Goal: Task Accomplishment & Management: Manage account settings

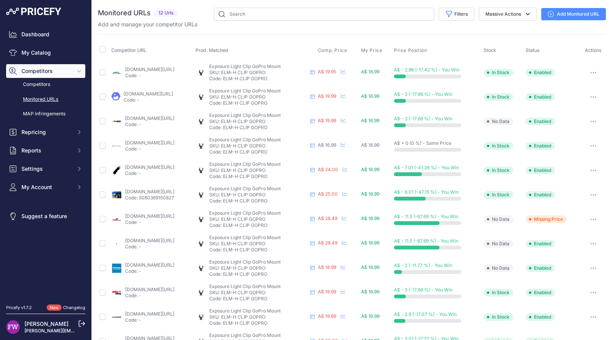
scroll to position [20, 0]
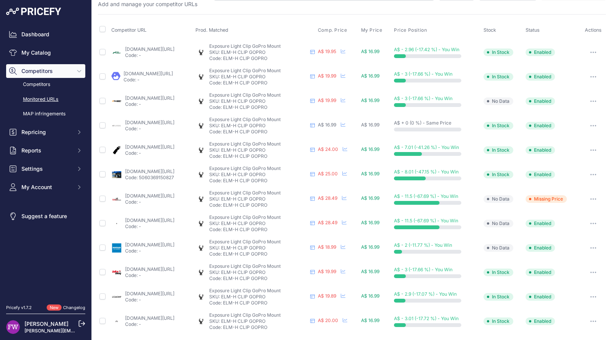
click at [174, 193] on link "bicyclestore.com.au/exposure-clip-to-suit-gopro-mount.html?prirule_jdsnikfkfjsd…" at bounding box center [149, 196] width 49 height 6
click at [167, 267] on link "bikebug.com/exposure-lights-helmet-light-clip.html?prirule_jdsnikfkfjsd=7008" at bounding box center [149, 270] width 49 height 6
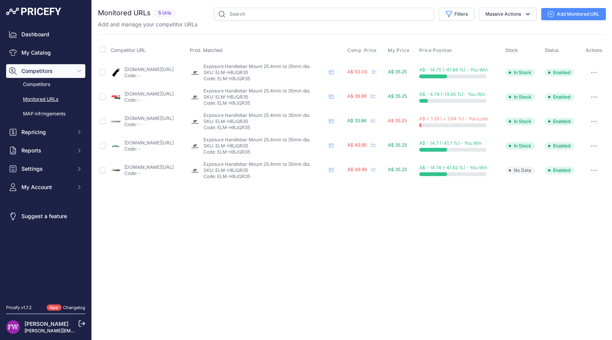
click at [163, 115] on link "ccache.cc/products/exposure-handlebar-bracket-31-8mm-35mm?variant=4400183384495…" at bounding box center [148, 118] width 49 height 6
click at [174, 67] on link "stickybottle.com.au/collections/new-in/products/exposure-handlebar-mount-25-4mm…" at bounding box center [148, 70] width 49 height 6
click at [159, 166] on link "alchemycycletrader.com.au/products/exposure-handlebar-mount-254mm-to-35mm-dia?p…" at bounding box center [148, 167] width 49 height 6
click at [157, 141] on link "mtbdirect.com.au/products/exposure-quick-release-handlebar-bracket?variant=4068…" at bounding box center [148, 143] width 49 height 6
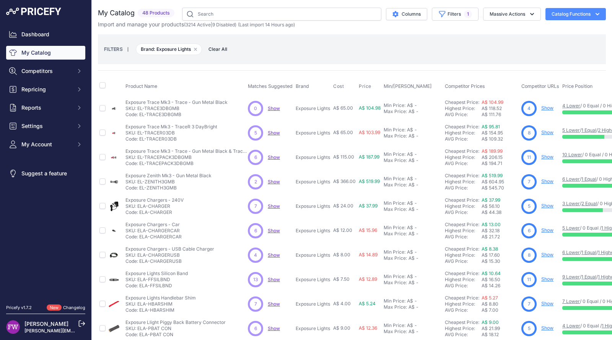
scroll to position [161, 0]
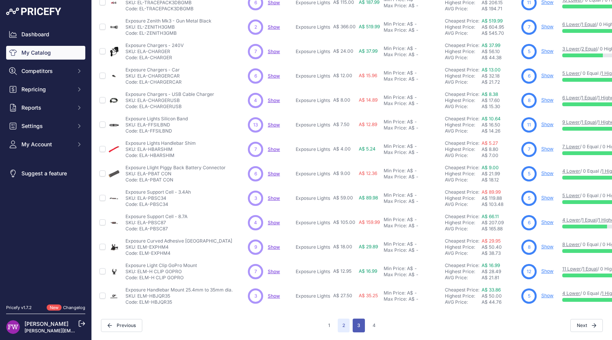
click at [354, 319] on button "3" at bounding box center [359, 326] width 12 height 14
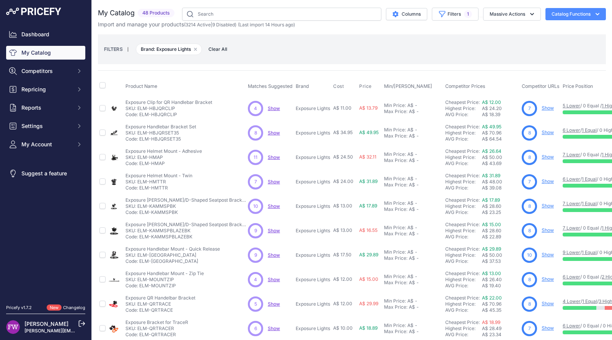
click at [549, 108] on link "Show" at bounding box center [547, 108] width 12 height 6
click at [548, 130] on link "Show" at bounding box center [547, 133] width 12 height 6
click at [549, 155] on link "Show" at bounding box center [547, 157] width 12 height 6
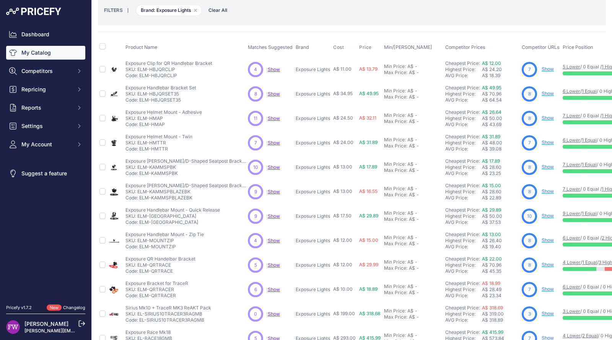
scroll to position [43, 0]
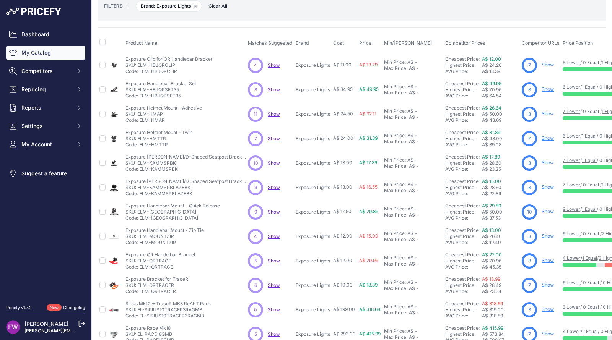
click at [549, 139] on link "Show" at bounding box center [547, 138] width 12 height 6
click at [546, 162] on link "Show" at bounding box center [547, 163] width 12 height 6
click at [547, 187] on link "Show" at bounding box center [547, 187] width 12 height 6
click at [550, 209] on link "Show" at bounding box center [547, 212] width 12 height 6
click at [548, 235] on link "Show" at bounding box center [547, 236] width 12 height 6
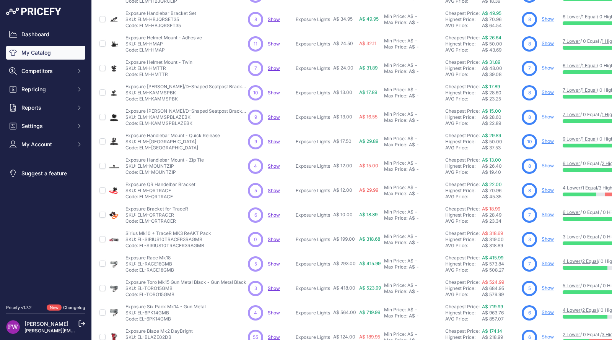
scroll to position [161, 0]
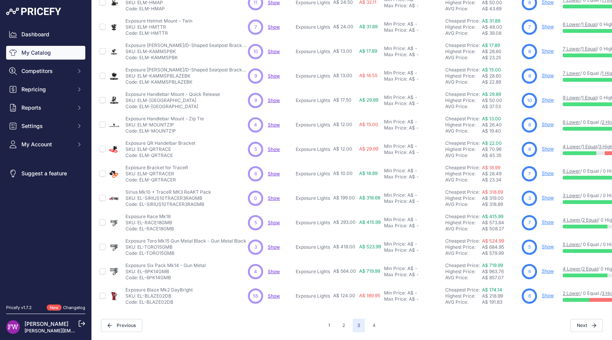
click at [546, 146] on link "Show" at bounding box center [547, 149] width 12 height 6
click at [551, 171] on link "Show" at bounding box center [547, 174] width 12 height 6
click at [548, 195] on link "Show" at bounding box center [547, 198] width 12 height 6
click at [548, 219] on link "Show" at bounding box center [547, 222] width 12 height 6
click at [549, 244] on link "Show" at bounding box center [547, 247] width 12 height 6
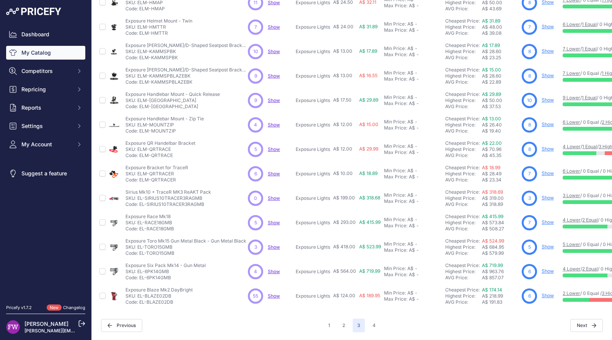
click at [546, 268] on link "Show" at bounding box center [547, 271] width 12 height 6
click at [548, 293] on link "Show" at bounding box center [547, 296] width 12 height 6
click at [368, 319] on button "4" at bounding box center [374, 326] width 12 height 14
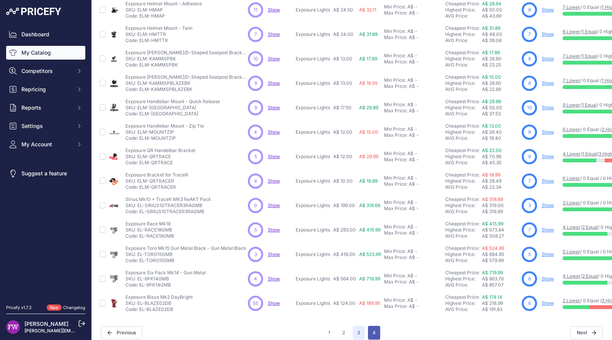
scroll to position [174, 0]
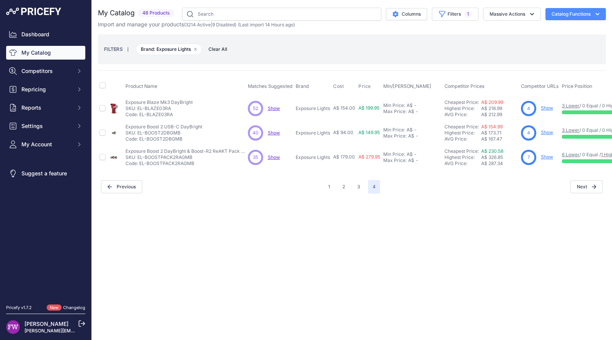
click at [544, 106] on link "Show" at bounding box center [547, 108] width 12 height 6
click at [546, 133] on link "Show" at bounding box center [547, 133] width 12 height 6
click at [543, 155] on link "Show" at bounding box center [547, 157] width 12 height 6
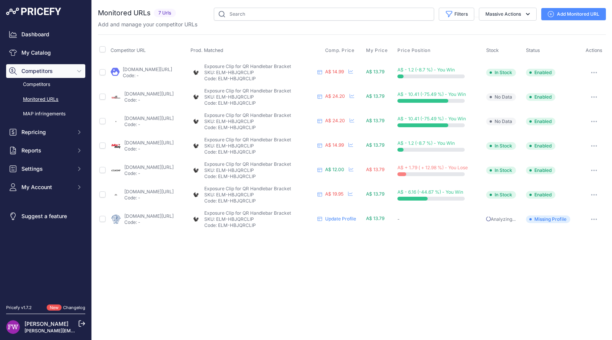
click at [163, 166] on link "[DOMAIN_NAME][URL]" at bounding box center [148, 167] width 49 height 6
click at [174, 119] on link "[DOMAIN_NAME][URL]" at bounding box center [148, 118] width 49 height 6
click at [174, 94] on link "bicyclestore.com.au/exposure-qr-clip-for-handlebar-mount.html?prirule_jdsnikfkf…" at bounding box center [148, 94] width 49 height 6
click at [174, 140] on link "bikebug.com/exposure-lights-qr-handlebar-clip.html?prirule_jdsnikfkfjsd=7008" at bounding box center [148, 143] width 49 height 6
click at [174, 213] on link "abbotsfordcycles.com.au/product/exposure-clip-qr-handlebar-bracket/?prirule_jds…" at bounding box center [148, 216] width 49 height 6
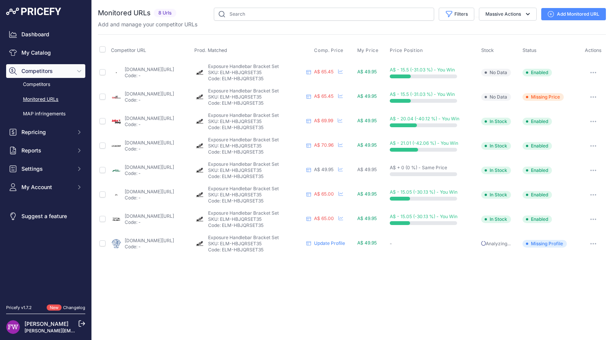
click at [155, 166] on link "[DOMAIN_NAME][URL]" at bounding box center [149, 167] width 49 height 6
click at [582, 245] on td "Add Competitor Profile Show All Competitors URLs View Competitor Profile Edit C…" at bounding box center [592, 244] width 25 height 24
click at [587, 243] on button "button" at bounding box center [592, 244] width 15 height 11
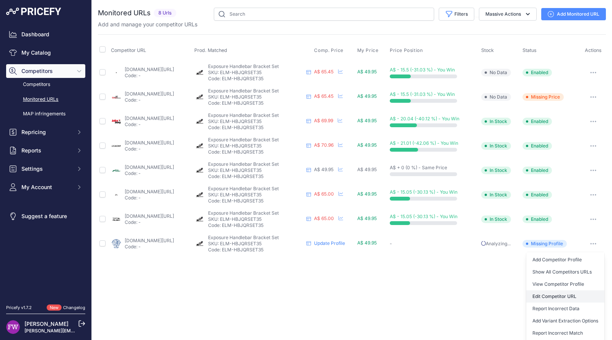
scroll to position [12, 0]
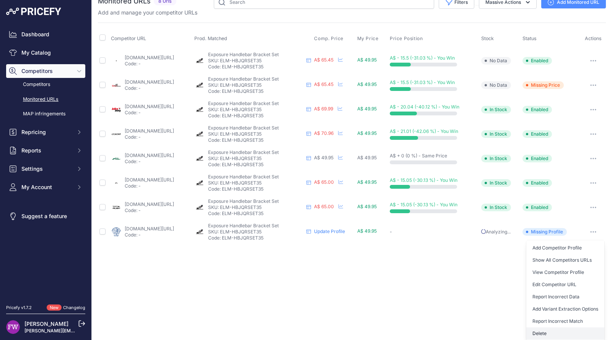
click at [545, 331] on button "Delete" at bounding box center [565, 334] width 78 height 12
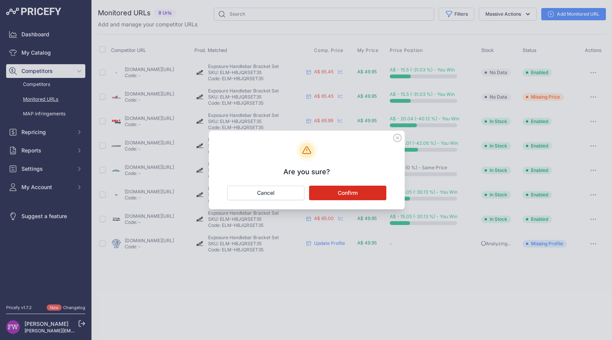
scroll to position [0, 0]
click at [374, 193] on button "Confirm" at bounding box center [347, 193] width 77 height 15
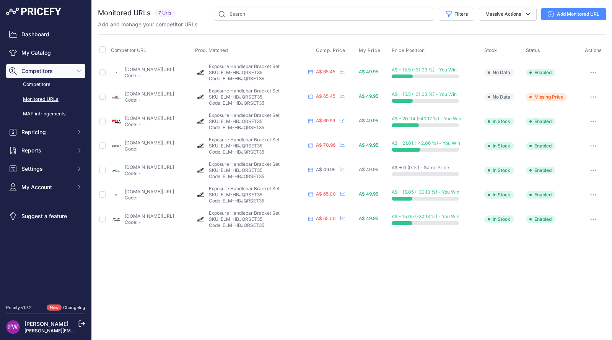
click at [174, 165] on link "mtbdirect.com.au/products/exposure-quick-release-handlebar-bracket?variant=4068…" at bounding box center [149, 167] width 49 height 6
drag, startPoint x: 238, startPoint y: 65, endPoint x: 315, endPoint y: 66, distance: 76.9
click at [305, 66] on p "Exposure Handlebar Bracket Set" at bounding box center [257, 66] width 96 height 6
copy span "Exposure Handlebar Bracket Set"
click at [596, 173] on button "button" at bounding box center [592, 170] width 15 height 11
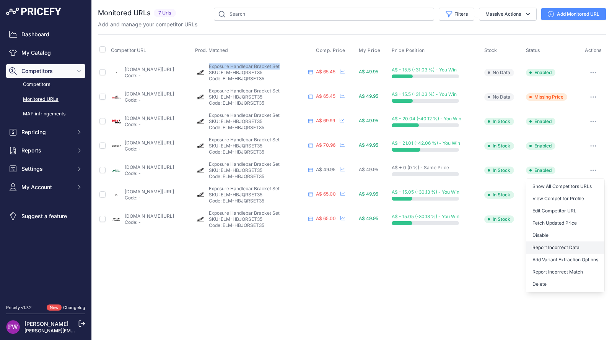
click at [563, 250] on button "Report Incorrect Data" at bounding box center [565, 248] width 78 height 12
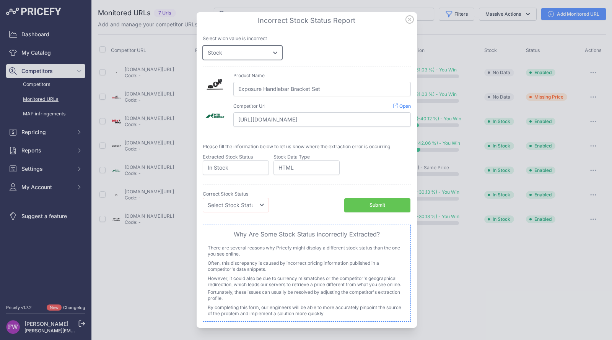
click at [243, 54] on select "Price Stock" at bounding box center [243, 53] width 80 height 15
select select "price"
click at [203, 46] on select "Price Stock" at bounding box center [243, 53] width 80 height 15
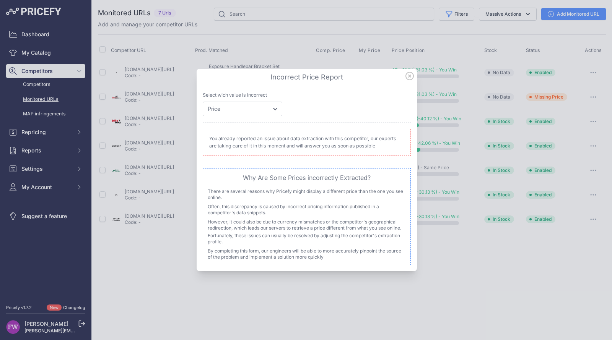
click at [409, 73] on icon at bounding box center [410, 76] width 8 height 8
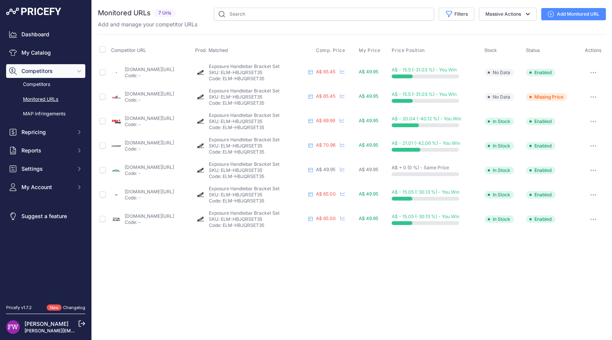
click at [591, 167] on button "button" at bounding box center [592, 170] width 15 height 11
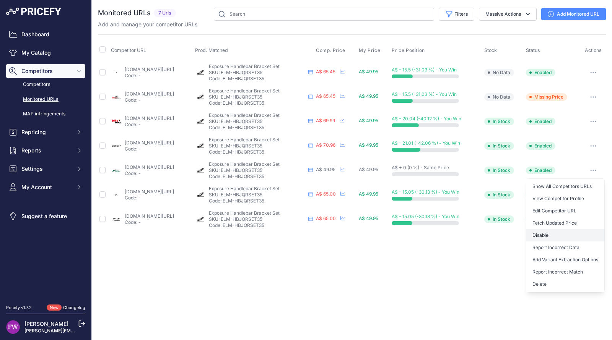
click at [559, 239] on button "Disable" at bounding box center [565, 235] width 78 height 12
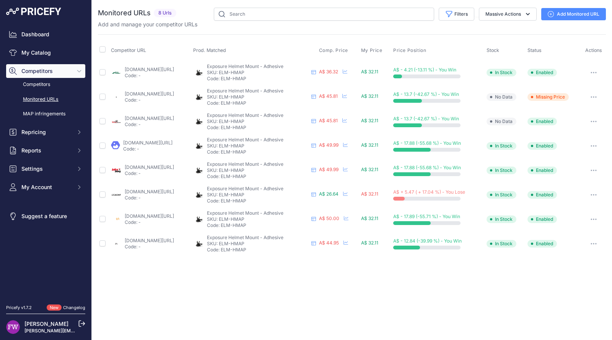
click at [163, 67] on link "mtbdirect.com.au/products/exposure-adhesive-helmet-mount-kit-1?variant=41606686…" at bounding box center [149, 70] width 49 height 6
click at [174, 187] on td "ccache.cc/products/exposure-360-deg-curved-adhesive-helmet-mount-kit?variant=44…" at bounding box center [150, 195] width 82 height 24
click at [174, 190] on link "ccache.cc/products/exposure-360-deg-curved-adhesive-helmet-mount-kit?variant=44…" at bounding box center [149, 192] width 49 height 6
click at [174, 213] on link "sprungmtb.com.au/products/exposure-360-deg-curved-adhesive-helmet-mount-kit?pri…" at bounding box center [149, 216] width 49 height 6
click at [166, 218] on link "sprungmtb.com.au/products/exposure-360-deg-curved-adhesive-helmet-mount-kit?pri…" at bounding box center [149, 216] width 49 height 6
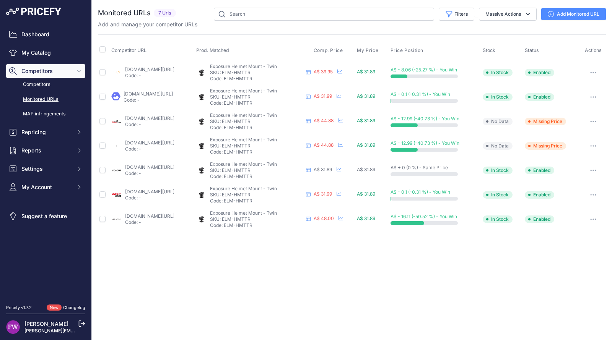
click at [174, 140] on link "[DOMAIN_NAME][URL]" at bounding box center [149, 143] width 49 height 6
click at [172, 118] on link "[DOMAIN_NAME][URL]" at bounding box center [149, 118] width 49 height 6
click at [170, 213] on link "[DOMAIN_NAME][URL]" at bounding box center [149, 216] width 49 height 6
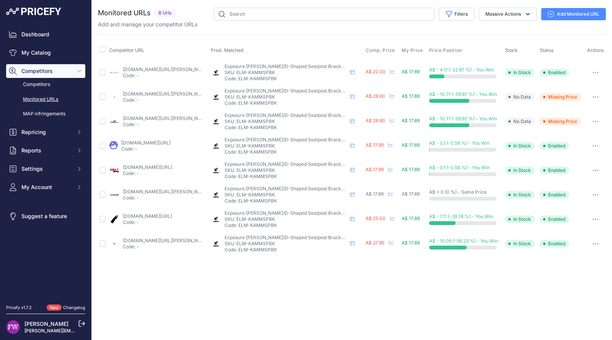
click at [167, 91] on link "velogear.com.au/exposure-tracer-kamm-d-shaped-seatpost-bracket.html?prirule_jds…" at bounding box center [166, 94] width 86 height 6
click at [166, 117] on link "bicyclestore.com.au/exposure-tracer-kamm-d-shaped-seatpost-bracket.html?prirule…" at bounding box center [166, 118] width 86 height 6
click at [162, 244] on p "Code: -" at bounding box center [163, 247] width 80 height 6
click at [167, 240] on link "bamcycles.com.au/copy-of-blaze-tail-light-mount-kamm-d-shaped-seatp.html?prirul…" at bounding box center [166, 241] width 86 height 6
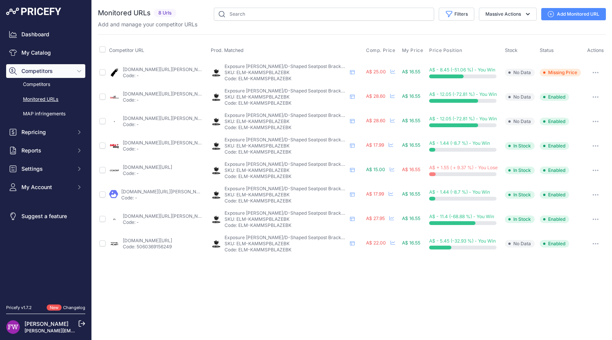
click at [172, 168] on link "[DOMAIN_NAME][URL]" at bounding box center [147, 167] width 49 height 6
click at [168, 118] on link "velogear.com.au/exposure-blaze-kamm-d-shaped-seatpost-bracket.html?prirule_jdsn…" at bounding box center [166, 118] width 86 height 6
click at [174, 91] on link "bicyclestore.com.au/exposure-blaze-kamm-d-shaped-seatpost-bracket.html?prirule_…" at bounding box center [166, 94] width 86 height 6
click at [178, 217] on link "bamcycles.com.au/exposure-light-blaze-mount-kamm-dshaped.html?prirule_jdsnikfkf…" at bounding box center [166, 216] width 86 height 6
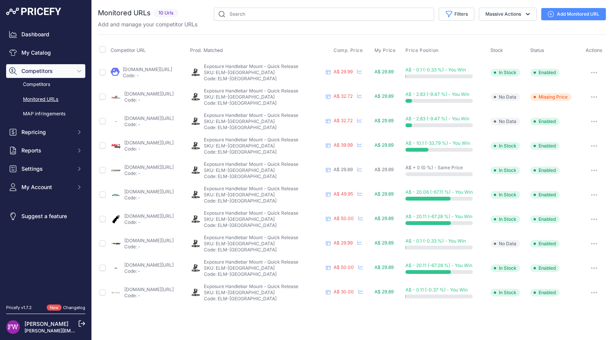
click at [167, 217] on link "[DOMAIN_NAME][URL]" at bounding box center [148, 216] width 49 height 6
click at [591, 221] on button "button" at bounding box center [593, 219] width 15 height 11
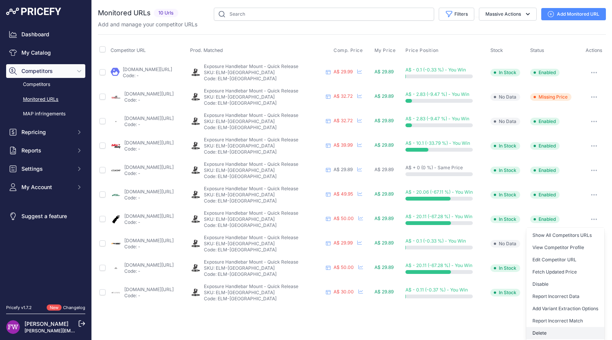
click at [551, 332] on button "Delete" at bounding box center [565, 333] width 78 height 12
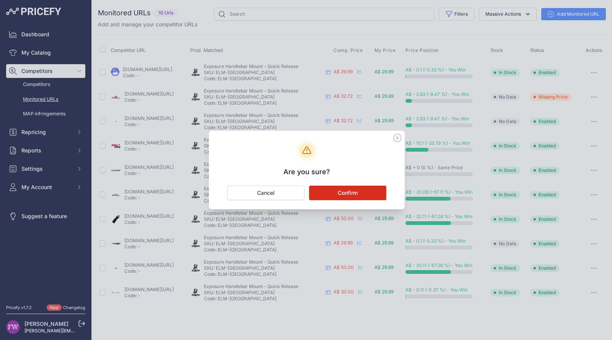
click at [360, 194] on button "Confirm" at bounding box center [347, 193] width 77 height 15
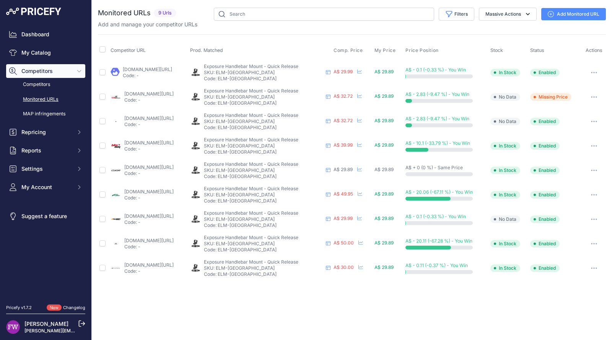
click at [163, 192] on link "mtbdirect.com.au/products/exposure-quick-release-handlebar-bracket?prirule_jdsn…" at bounding box center [148, 192] width 49 height 6
click at [174, 241] on link "bamcycles.com.au/exposure-handle-bar-mount-35mm.html?prirule_jdsnikfkfjsd=7008" at bounding box center [148, 241] width 49 height 6
click at [174, 192] on link "mtbdirect.com.au/products/exposure-quick-release-handlebar-bracket?prirule_jdsn…" at bounding box center [148, 192] width 49 height 6
click at [592, 239] on button "button" at bounding box center [593, 244] width 15 height 11
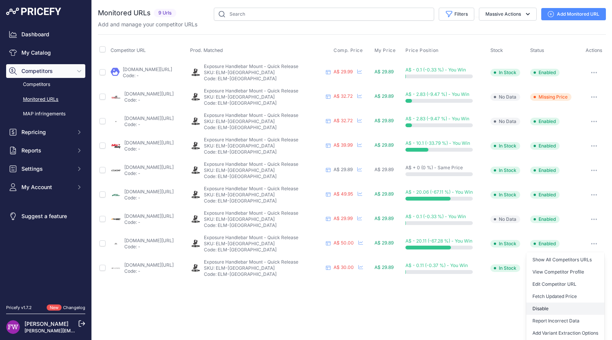
scroll to position [23, 0]
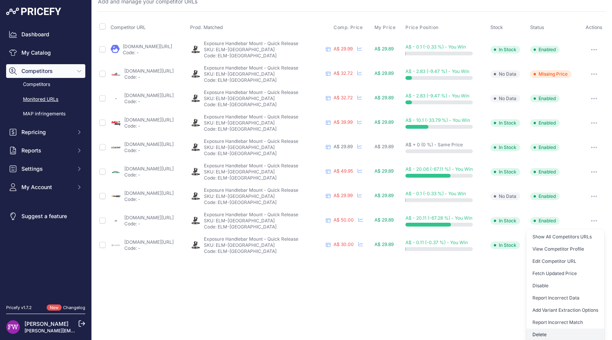
click at [548, 337] on button "Delete" at bounding box center [565, 335] width 78 height 12
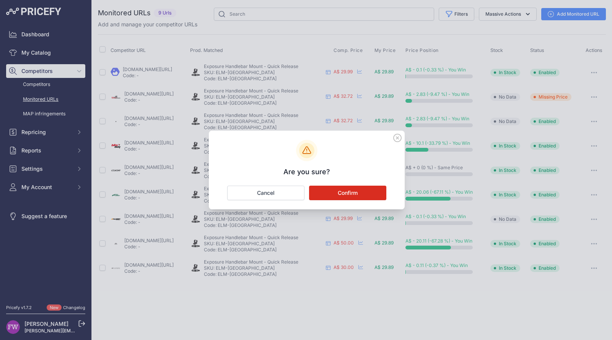
click at [386, 191] on div "Confirm Cancel" at bounding box center [306, 193] width 177 height 15
click at [377, 192] on button "Confirm" at bounding box center [347, 193] width 77 height 15
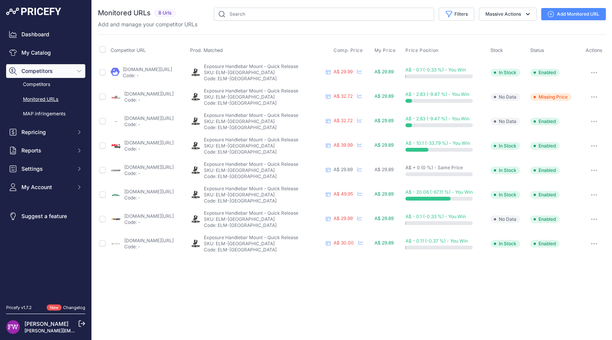
click at [172, 67] on link "pushys.com.au/exposure-lights-bracket24-qr-handlebar-mount.html?prirule_jdsnikf…" at bounding box center [147, 70] width 49 height 6
click at [174, 143] on link "bikebug.com/exposure-handlebar-bracket-31-8-35mm.html?prirule_jdsnikfkfjsd=7008" at bounding box center [148, 143] width 49 height 6
click at [174, 189] on link "mtbdirect.com.au/products/exposure-quick-release-handlebar-bracket?prirule_jdsn…" at bounding box center [148, 192] width 49 height 6
click at [174, 217] on link "alchemycycletrader.com.au/products/exposure-quick-release-handlebar-mount?priru…" at bounding box center [148, 216] width 49 height 6
click at [174, 241] on link "crooze.com.au/products/exposure-quick-release-handlebar-mount?prirule_jdsnikfkf…" at bounding box center [148, 241] width 49 height 6
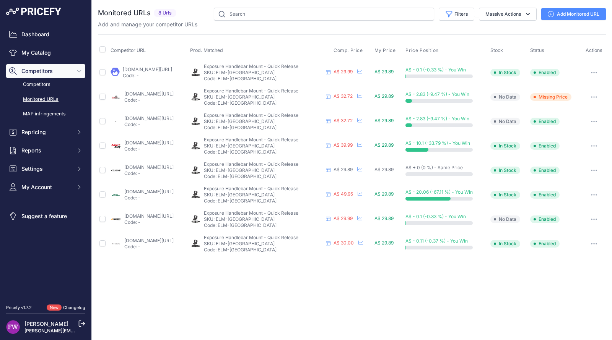
click at [595, 148] on button "button" at bounding box center [593, 146] width 15 height 11
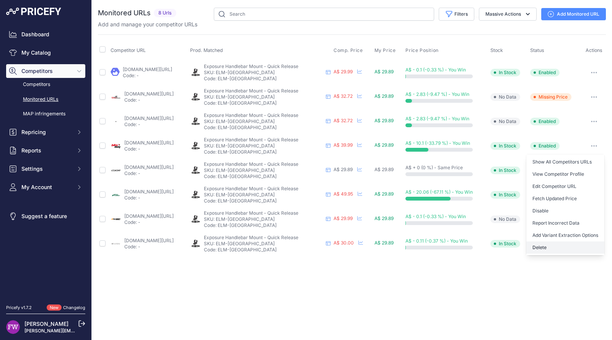
click at [561, 248] on button "Delete" at bounding box center [565, 248] width 78 height 12
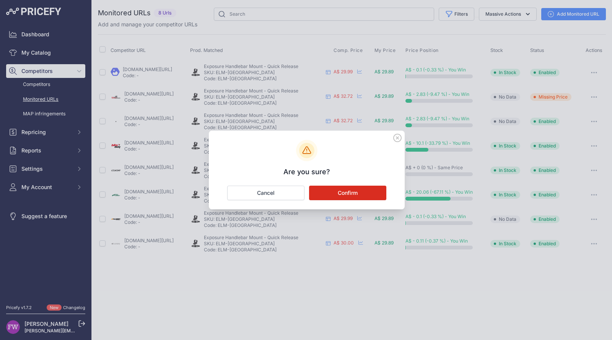
click at [369, 186] on button "Confirm" at bounding box center [347, 193] width 77 height 15
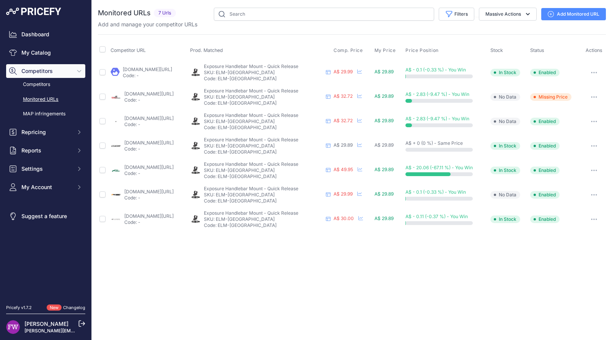
click at [599, 172] on button "button" at bounding box center [593, 170] width 15 height 11
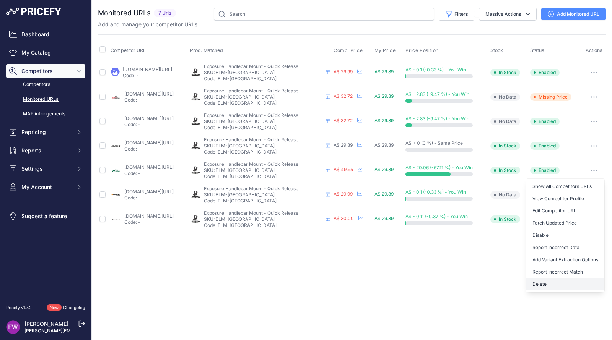
click at [546, 282] on button "Delete" at bounding box center [565, 284] width 78 height 12
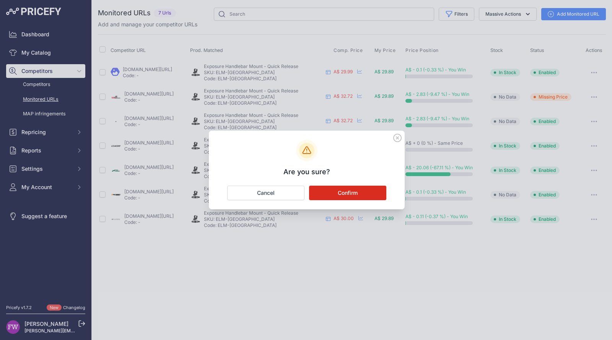
click at [358, 197] on button "Confirm" at bounding box center [347, 193] width 77 height 15
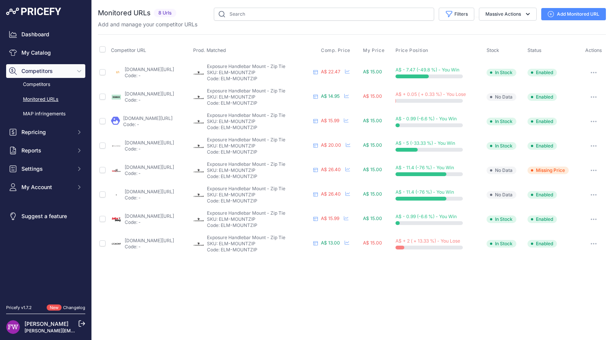
click at [174, 69] on link "sprungmtb.com.au/products/exposure-lights-ziptie-mount?prirule_jdsnikfkfjsd=7008" at bounding box center [149, 70] width 49 height 6
click at [174, 165] on link "bicyclestore.com.au/exposure-ziptie-mount.html?prirule_jdsnikfkfjsd=7008" at bounding box center [149, 167] width 49 height 6
click at [174, 190] on link "velogear.com.au/exposure-ziptie-mount.html?prirule_jdsnikfkfjsd=7008" at bounding box center [149, 192] width 49 height 6
click at [174, 238] on link "ccache.cc/products/exposure-zip-tie-mount-for-helmet-lights?variant=44001832992…" at bounding box center [149, 241] width 49 height 6
click at [166, 95] on link "saintcloud.com.au/products/exposure-lights-handlebar-zip-tie-mount?currency=aud…" at bounding box center [149, 94] width 49 height 6
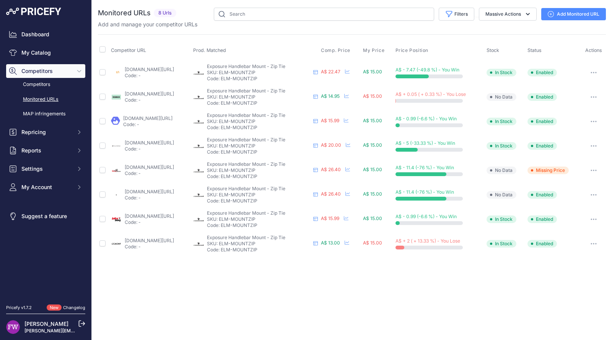
click at [169, 166] on link "bicyclestore.com.au/exposure-ziptie-mount.html?prirule_jdsnikfkfjsd=7008" at bounding box center [149, 167] width 49 height 6
click at [174, 191] on link "velogear.com.au/exposure-ziptie-mount.html?prirule_jdsnikfkfjsd=7008" at bounding box center [149, 192] width 49 height 6
click at [174, 243] on div "ccache.cc/products/exposure-zip-tie-mount-for-helmet-lights?variant=44001832992…" at bounding box center [149, 244] width 49 height 12
click at [174, 239] on link "ccache.cc/products/exposure-zip-tie-mount-for-helmet-lights?variant=44001832992…" at bounding box center [149, 241] width 49 height 6
click at [174, 71] on link "sprungmtb.com.au/products/exposure-lights-ziptie-mount?prirule_jdsnikfkfjsd=7008" at bounding box center [149, 70] width 49 height 6
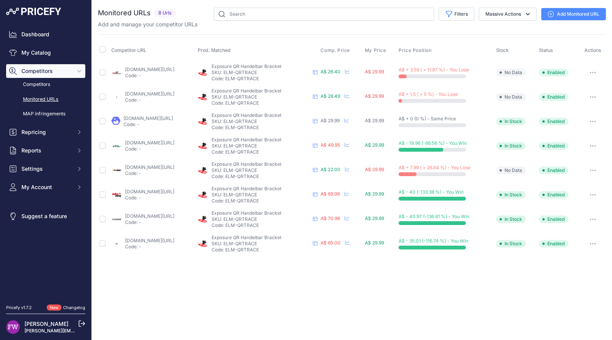
click at [174, 140] on link "[DOMAIN_NAME][URL]" at bounding box center [149, 143] width 49 height 6
click at [174, 189] on link "bikebug.com/exposure-lights-handlebar-mount.html?prirule_jdsnikfkfjsd=7008" at bounding box center [149, 192] width 49 height 6
click at [174, 216] on link "ccache.cc/products/exposure-handlebar-bracket-set-35-0mm-31-8mm?variant=4400183…" at bounding box center [149, 216] width 49 height 6
click at [174, 238] on link "bamcycles.com.au/exp-h-bar-mount-set-joystick.html?prirule_jdsnikfkfjsd=7008" at bounding box center [149, 241] width 49 height 6
click at [174, 166] on link "alchemycycletrader.com.au/products/exposure-qr-handelbar-bracket-for-trace-spar…" at bounding box center [149, 167] width 49 height 6
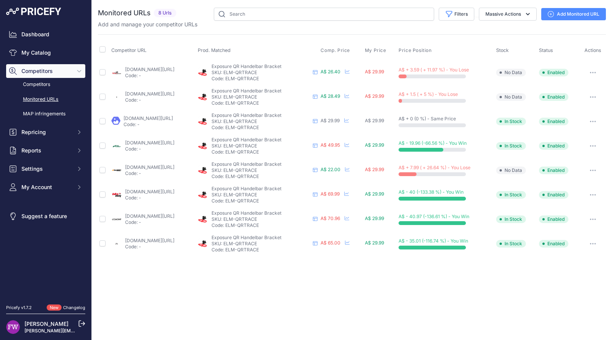
click at [598, 145] on button "button" at bounding box center [592, 146] width 15 height 11
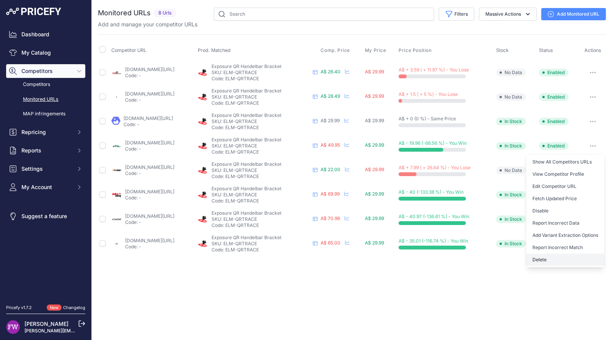
click at [554, 256] on button "Delete" at bounding box center [565, 260] width 78 height 12
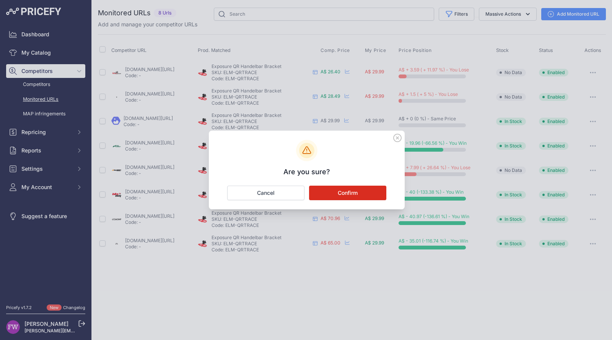
click at [364, 192] on button "Confirm" at bounding box center [347, 193] width 77 height 15
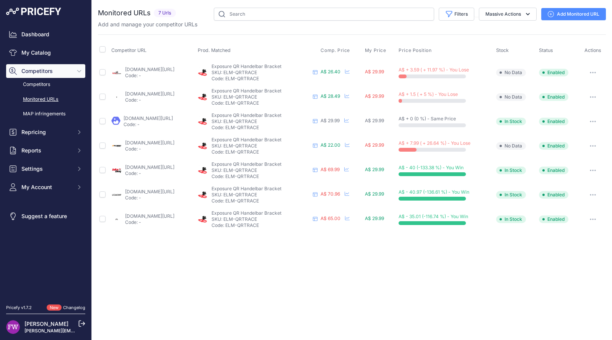
click at [594, 167] on button "button" at bounding box center [592, 170] width 15 height 11
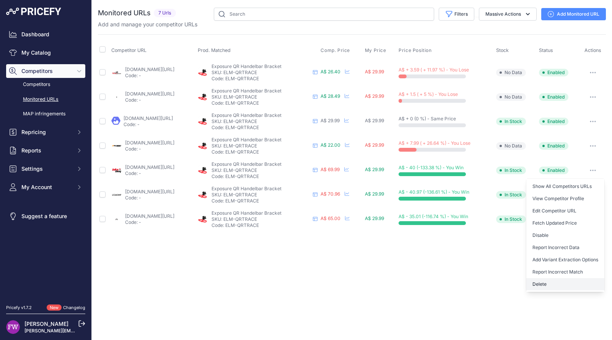
click at [561, 280] on button "Delete" at bounding box center [565, 284] width 78 height 12
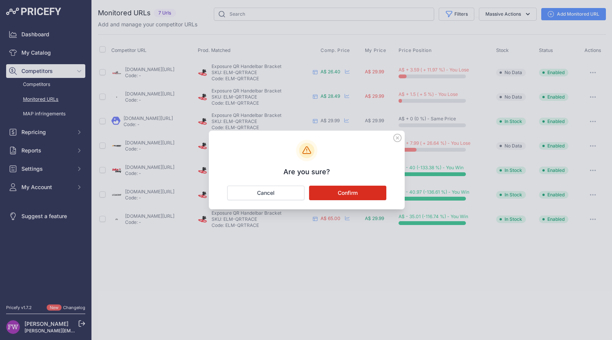
click at [377, 187] on button "Confirm" at bounding box center [347, 193] width 77 height 15
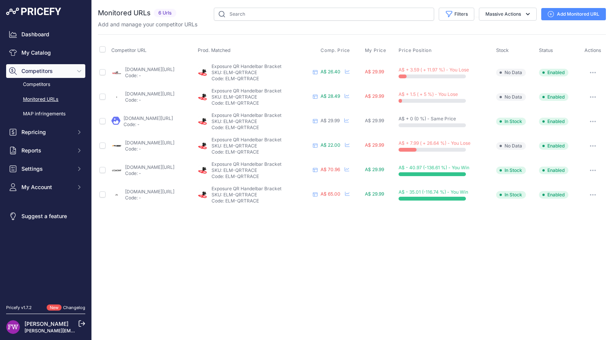
click at [592, 168] on button "button" at bounding box center [592, 170] width 15 height 11
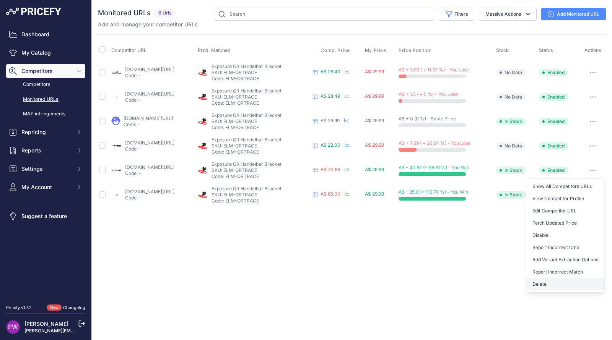
click at [546, 287] on button "Delete" at bounding box center [565, 284] width 78 height 12
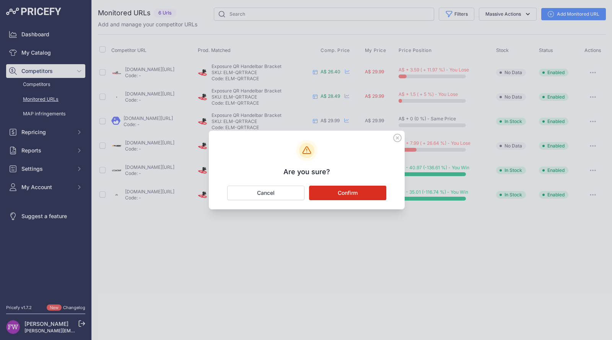
click at [374, 192] on button "Confirm" at bounding box center [347, 193] width 77 height 15
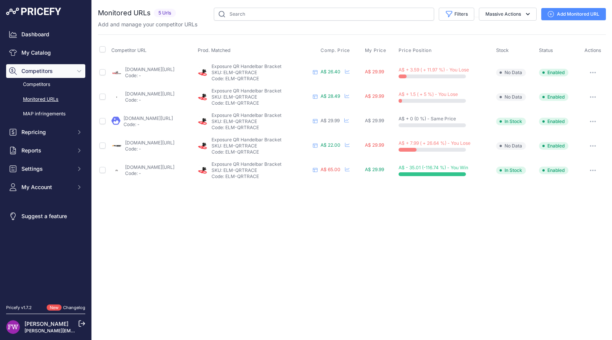
click at [593, 170] on icon "button" at bounding box center [592, 170] width 1 height 1
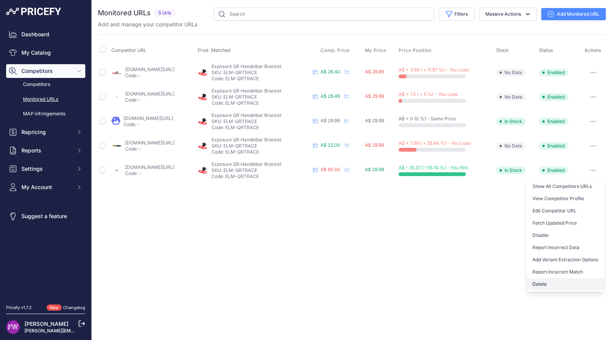
click at [544, 278] on button "Delete" at bounding box center [565, 284] width 78 height 12
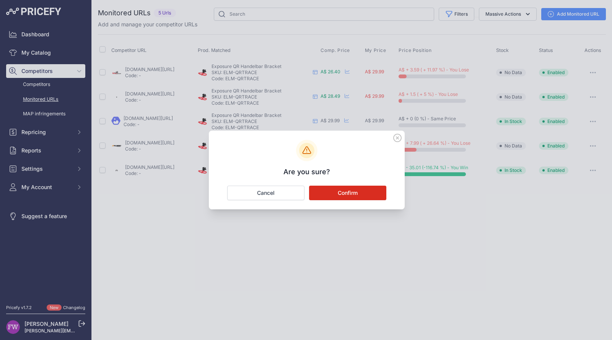
click at [346, 189] on button "Confirm" at bounding box center [347, 193] width 77 height 15
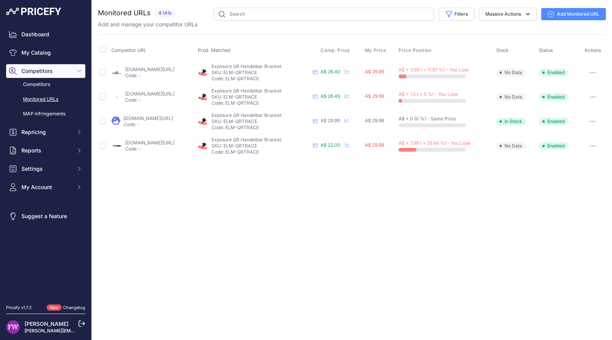
click at [174, 67] on link "bicyclestore.com.au/exposure-qr-handelbar-bracket-trace.html?prirule_jdsnikfkfj…" at bounding box center [149, 70] width 49 height 6
click at [174, 92] on link "velogear.com.au/exposure-blaze-qr-seatpost-bracket.html?prirule_jdsnikfkfjsd=70…" at bounding box center [149, 94] width 49 height 6
click at [173, 117] on link "pushys.com.au/exposure-lights-bracket24-qr-handlebar-mount.html?prirule_jdsnikf…" at bounding box center [148, 118] width 49 height 6
click at [174, 140] on link "alchemycycletrader.com.au/products/exposure-qr-handelbar-bracket-for-trace-spar…" at bounding box center [149, 143] width 49 height 6
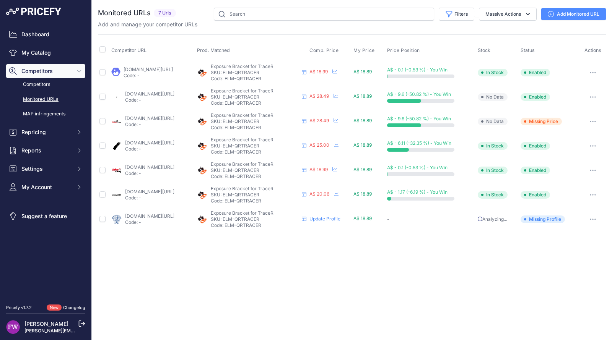
click at [164, 216] on link "[DOMAIN_NAME][URL]" at bounding box center [149, 216] width 49 height 6
click at [174, 142] on link "[DOMAIN_NAME][URL]" at bounding box center [149, 143] width 49 height 6
click at [174, 116] on link "[DOMAIN_NAME][URL]" at bounding box center [149, 118] width 49 height 6
click at [174, 92] on link "[DOMAIN_NAME][URL]" at bounding box center [149, 94] width 49 height 6
click at [595, 219] on icon "button" at bounding box center [593, 220] width 6 height 2
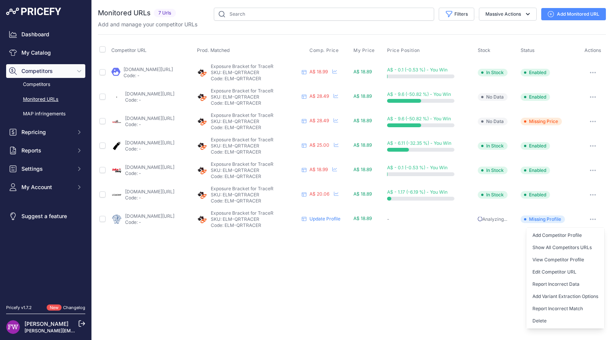
click at [412, 279] on div "Close You are not connected to the internet." at bounding box center [352, 170] width 520 height 340
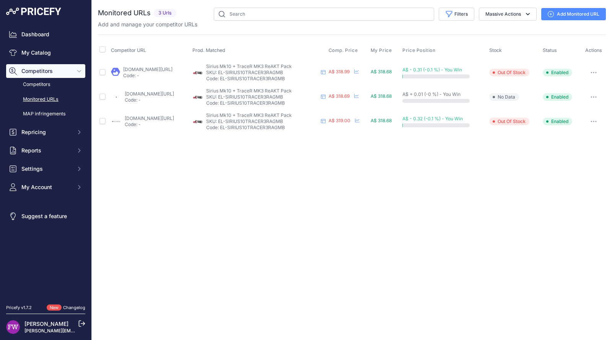
click at [174, 119] on link "[DOMAIN_NAME][URL]" at bounding box center [149, 118] width 49 height 6
click at [174, 94] on link "[DOMAIN_NAME][URL]" at bounding box center [149, 94] width 49 height 6
click at [172, 67] on link "[DOMAIN_NAME][URL]" at bounding box center [147, 70] width 49 height 6
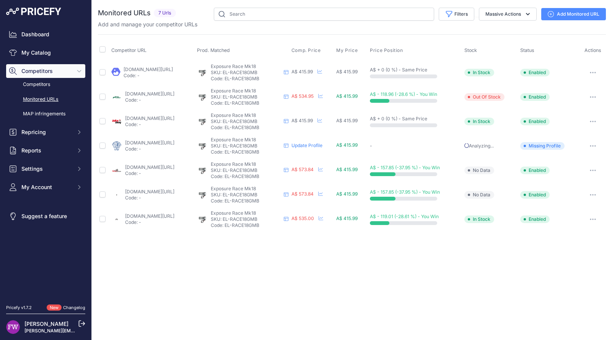
click at [169, 92] on link "mtbdirect.com.au/products/exposure-race-mk18-2800-lumen-front-light?prirule_jds…" at bounding box center [149, 94] width 49 height 6
click at [174, 165] on link "bicyclestore.com.au/exposure-race-mk18-front-light-gun-metal.html?prirule_jdsni…" at bounding box center [149, 167] width 49 height 6
click at [174, 192] on link "velogear.com.au/exposure-race-mk18-front-light-gun-metal.html?prirule_jdsnikfkf…" at bounding box center [149, 192] width 49 height 6
click at [187, 209] on td "bamcycles.com.au/exposure-race-mk18-front-light-gun-metal-black.html?prirule_jd…" at bounding box center [153, 219] width 86 height 24
click at [174, 213] on link "bamcycles.com.au/exposure-race-mk18-front-light-gun-metal-black.html?prirule_jd…" at bounding box center [149, 216] width 49 height 6
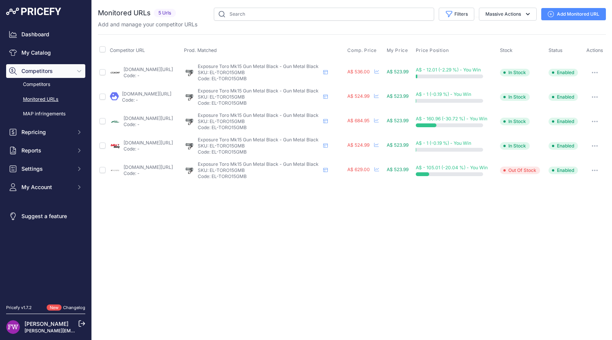
click at [171, 165] on link "[DOMAIN_NAME][URL]" at bounding box center [148, 167] width 49 height 6
click at [173, 122] on p "Code: -" at bounding box center [148, 125] width 49 height 6
click at [173, 116] on link "[DOMAIN_NAME][URL]" at bounding box center [148, 118] width 49 height 6
click at [598, 171] on button "button" at bounding box center [594, 170] width 15 height 11
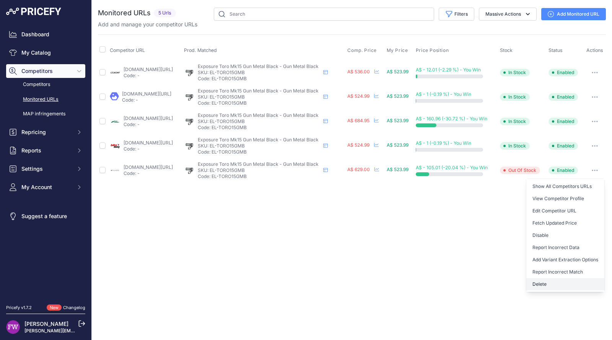
click at [555, 286] on button "Delete" at bounding box center [565, 284] width 78 height 12
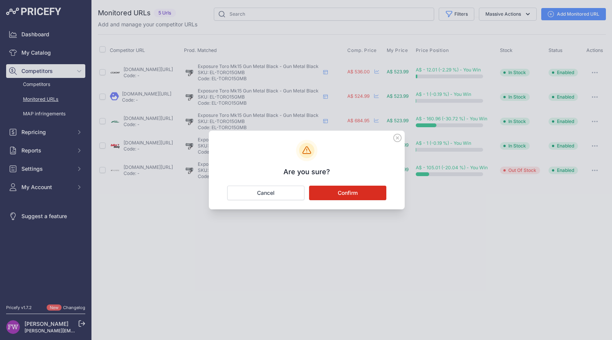
click at [356, 190] on button "Confirm" at bounding box center [347, 193] width 77 height 15
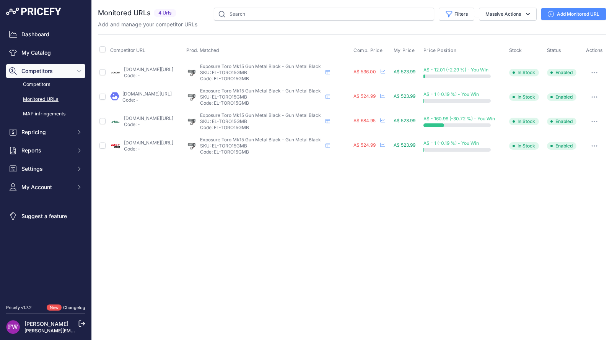
click at [169, 118] on link "mtbdirect.com.au/products/exposure-toro-mk15-3800-lumen-front-light?variant=434…" at bounding box center [148, 118] width 49 height 6
click at [173, 67] on link "ccache.cc/products/exposure-toro-mk14-gun-metal-black?prirule_jdsnikfkfjsd=7008" at bounding box center [148, 70] width 49 height 6
click at [172, 94] on link "pushys.com.au/exposure-toro-mk15-gun-metal-black/?prirule_jdsnikfkfjsd=7008" at bounding box center [146, 94] width 49 height 6
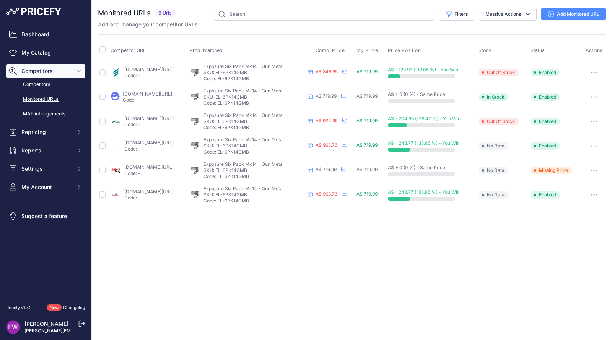
click at [174, 190] on link "[DOMAIN_NAME][URL]" at bounding box center [148, 192] width 49 height 6
click at [174, 146] on p "Code: -" at bounding box center [148, 149] width 49 height 6
click at [174, 140] on link "velogear.com.au/exposure-six-pack-mk14-front-light-gun-metal-super-sale.html?pr…" at bounding box center [148, 143] width 49 height 6
click at [174, 119] on link "mtbdirect.com.au/products/exposure-six-pack-mk14-5800-lumen-front-light?prirule…" at bounding box center [148, 118] width 49 height 6
click at [174, 67] on link "eliteoutdoorgear.com.au/product/exposure-lights-six-pack-mk14-rechargeable-5800…" at bounding box center [148, 70] width 49 height 6
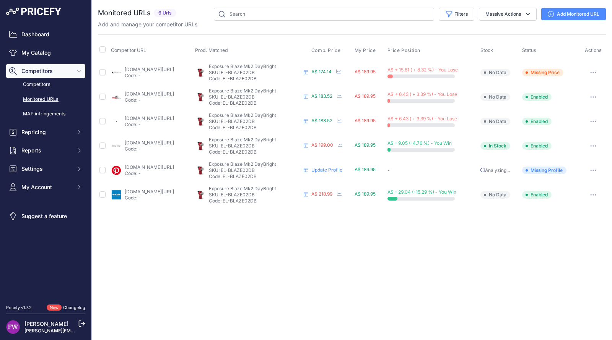
click at [595, 171] on button "button" at bounding box center [592, 170] width 15 height 11
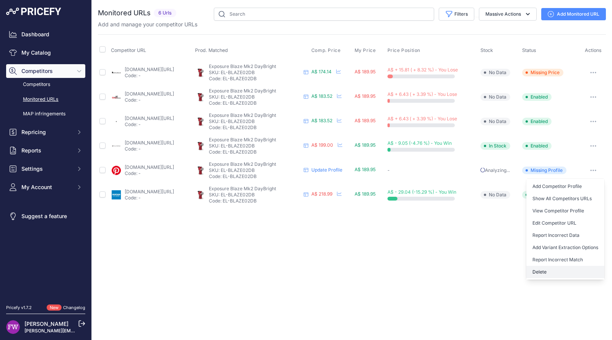
click at [562, 273] on button "Delete" at bounding box center [565, 272] width 78 height 12
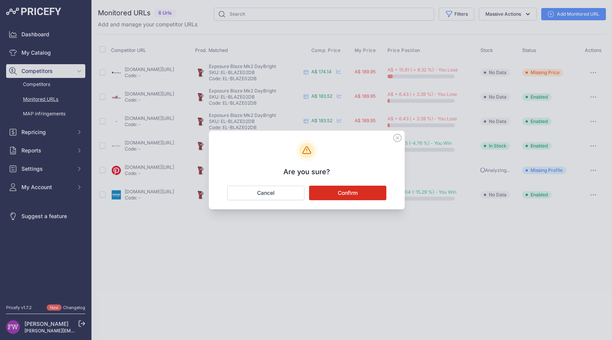
click at [369, 203] on div "Are you sure? Confirm Cancel" at bounding box center [307, 170] width 196 height 79
click at [369, 199] on button "Confirm" at bounding box center [347, 193] width 77 height 15
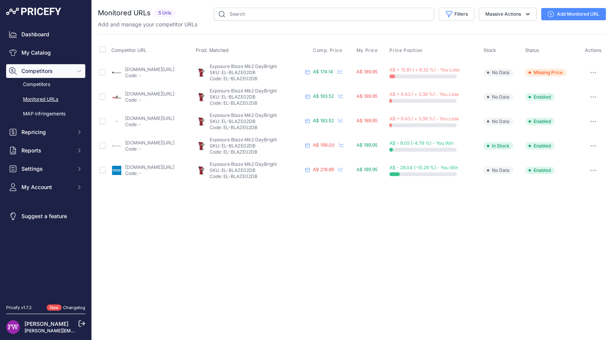
click at [172, 68] on link "backcountry.com/exposure-blaze-daybright-tail-light?prirule_jdsnikfkfjsd=7008" at bounding box center [149, 70] width 49 height 6
click at [589, 72] on button "button" at bounding box center [592, 72] width 15 height 11
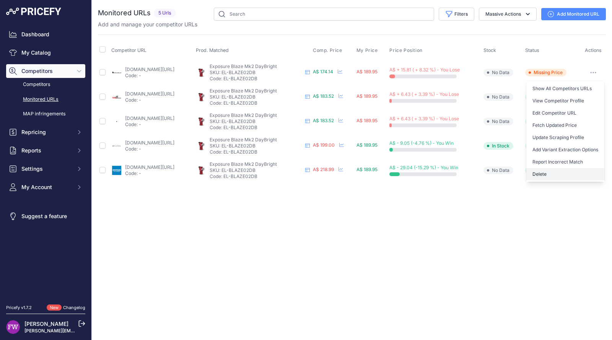
click at [567, 175] on button "Delete" at bounding box center [565, 174] width 78 height 12
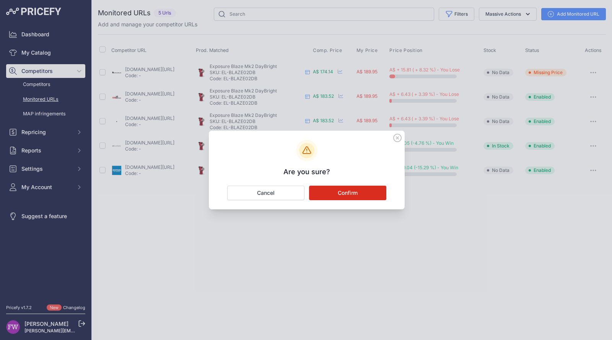
click at [366, 194] on button "Confirm" at bounding box center [347, 193] width 77 height 15
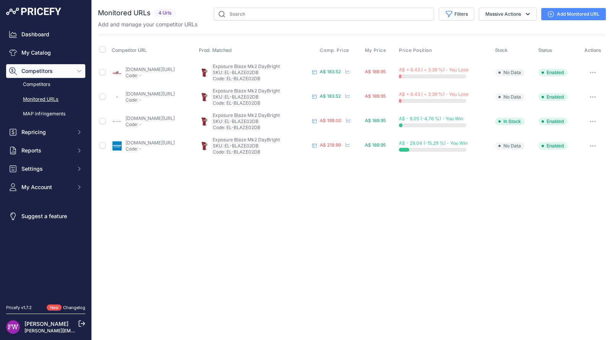
click at [175, 94] on link "velogear.com.au/exposure-blaze-mk2-rear-bike-light-day-bright.html?prirule_jdsn…" at bounding box center [149, 94] width 49 height 6
click at [175, 69] on link "bicyclestore.com.au/exposure-blaze-mk2-rear-bike-light-day-bright.html?prirule_…" at bounding box center [149, 70] width 49 height 6
click at [175, 142] on link "decathlon.com.au/p/exposure-blaze-mk2-daybright-rear-light-exposure-lights-5c5c…" at bounding box center [149, 143] width 49 height 6
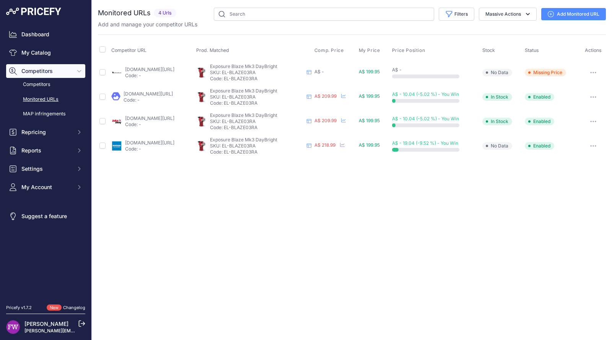
click at [174, 69] on link "[DOMAIN_NAME][URL]" at bounding box center [149, 70] width 49 height 6
click at [597, 72] on button "button" at bounding box center [592, 72] width 15 height 11
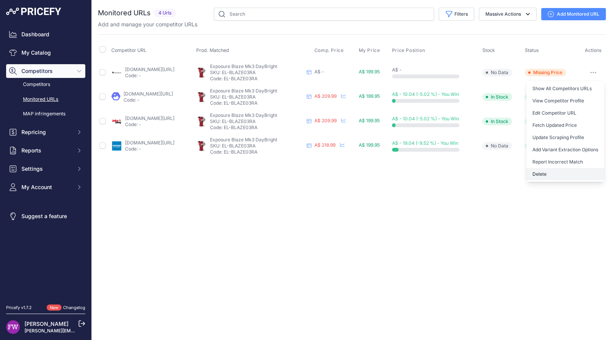
click at [553, 168] on button "Delete" at bounding box center [565, 174] width 78 height 12
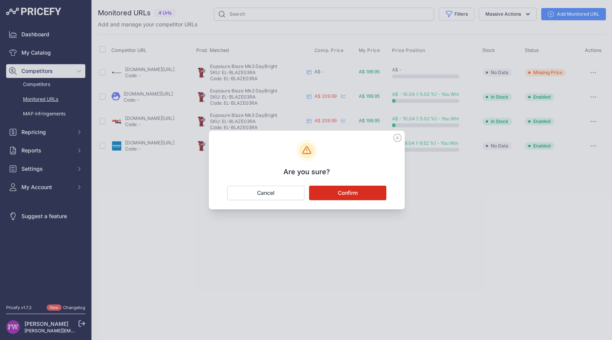
click at [371, 190] on button "Confirm" at bounding box center [347, 193] width 77 height 15
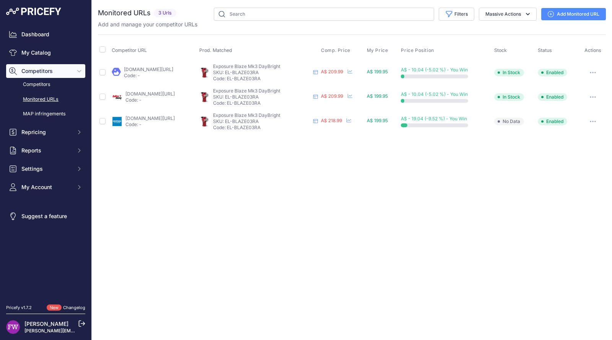
drag, startPoint x: 193, startPoint y: 112, endPoint x: 191, endPoint y: 119, distance: 7.4
click at [191, 119] on td "decathlon.com.au/p/exposure-blaze-mk2-daybright-rear-light-exposure-lights-5c5c…" at bounding box center [154, 121] width 88 height 24
click at [175, 119] on link "decathlon.com.au/p/exposure-blaze-mk2-daybright-rear-light-exposure-lights-5c5c…" at bounding box center [149, 118] width 49 height 6
click at [175, 91] on link "bikebug.com/exposure-blaze-mk3-reakt-and-peloton-daybright-rechargeable-rear-li…" at bounding box center [149, 94] width 49 height 6
click at [173, 71] on link "pushys.com.au/exposure-blaze-mk3-reakt-and-peloton-daybright-rechargeable-rear-…" at bounding box center [148, 70] width 49 height 6
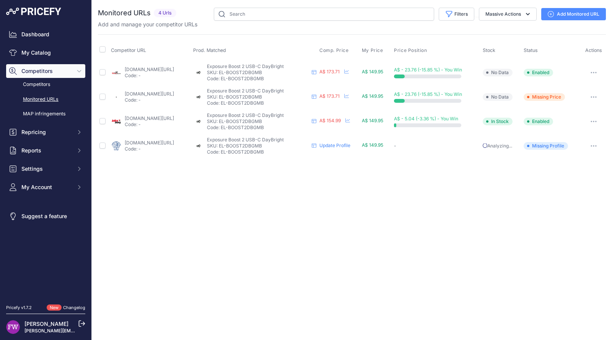
click at [174, 122] on p "Code: -" at bounding box center [149, 125] width 49 height 6
click at [174, 117] on link "bikebug.com/exposure-boost-2-usb-c-daybright-gun-metal-black/?prirule_jdsnikfkf…" at bounding box center [149, 118] width 49 height 6
click at [171, 93] on link "velogear.com.au/exposure-boost-2-usb-c-daybright-front-light-gun-metal.html?pri…" at bounding box center [149, 94] width 49 height 6
click at [174, 67] on link "bicyclestore.com.au/exposure-boost-2-usb-c-daybright-front-light-gun-metal.html…" at bounding box center [149, 70] width 49 height 6
click at [597, 145] on icon "button" at bounding box center [593, 146] width 6 height 2
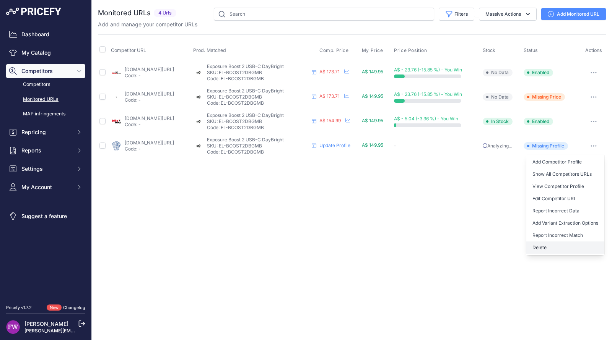
click at [542, 246] on button "Delete" at bounding box center [565, 248] width 78 height 12
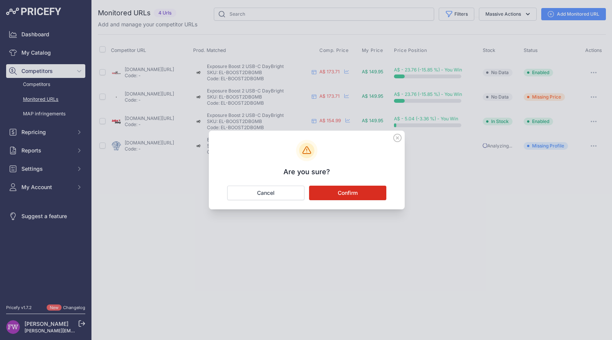
click at [380, 191] on button "Confirm" at bounding box center [347, 193] width 77 height 15
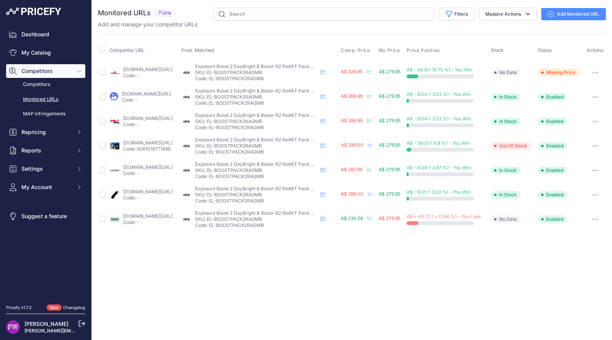
click at [172, 67] on link "[DOMAIN_NAME][URL]" at bounding box center [147, 70] width 49 height 6
drag, startPoint x: 173, startPoint y: 219, endPoint x: 175, endPoint y: 213, distance: 6.0
click at [172, 213] on div "[DOMAIN_NAME][URL] Code: -" at bounding box center [147, 219] width 49 height 12
click at [172, 213] on link "[DOMAIN_NAME][URL]" at bounding box center [147, 216] width 49 height 6
click at [166, 146] on p "Code: 5061018771486" at bounding box center [147, 149] width 49 height 6
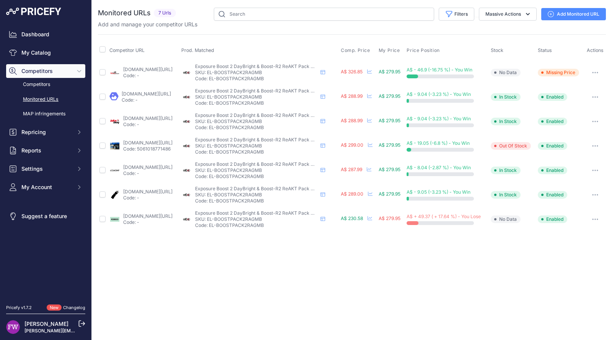
click at [169, 140] on link "[DOMAIN_NAME][URL]" at bounding box center [147, 143] width 49 height 6
click at [172, 213] on link "[DOMAIN_NAME][URL]" at bounding box center [147, 216] width 49 height 6
click at [592, 220] on button "button" at bounding box center [594, 219] width 15 height 11
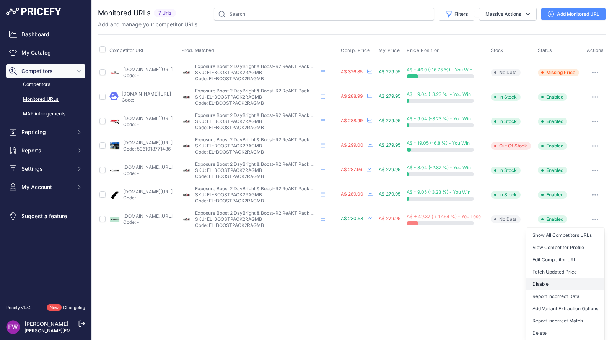
click at [561, 283] on button "Disable" at bounding box center [565, 284] width 78 height 12
